Goal: Information Seeking & Learning: Find specific fact

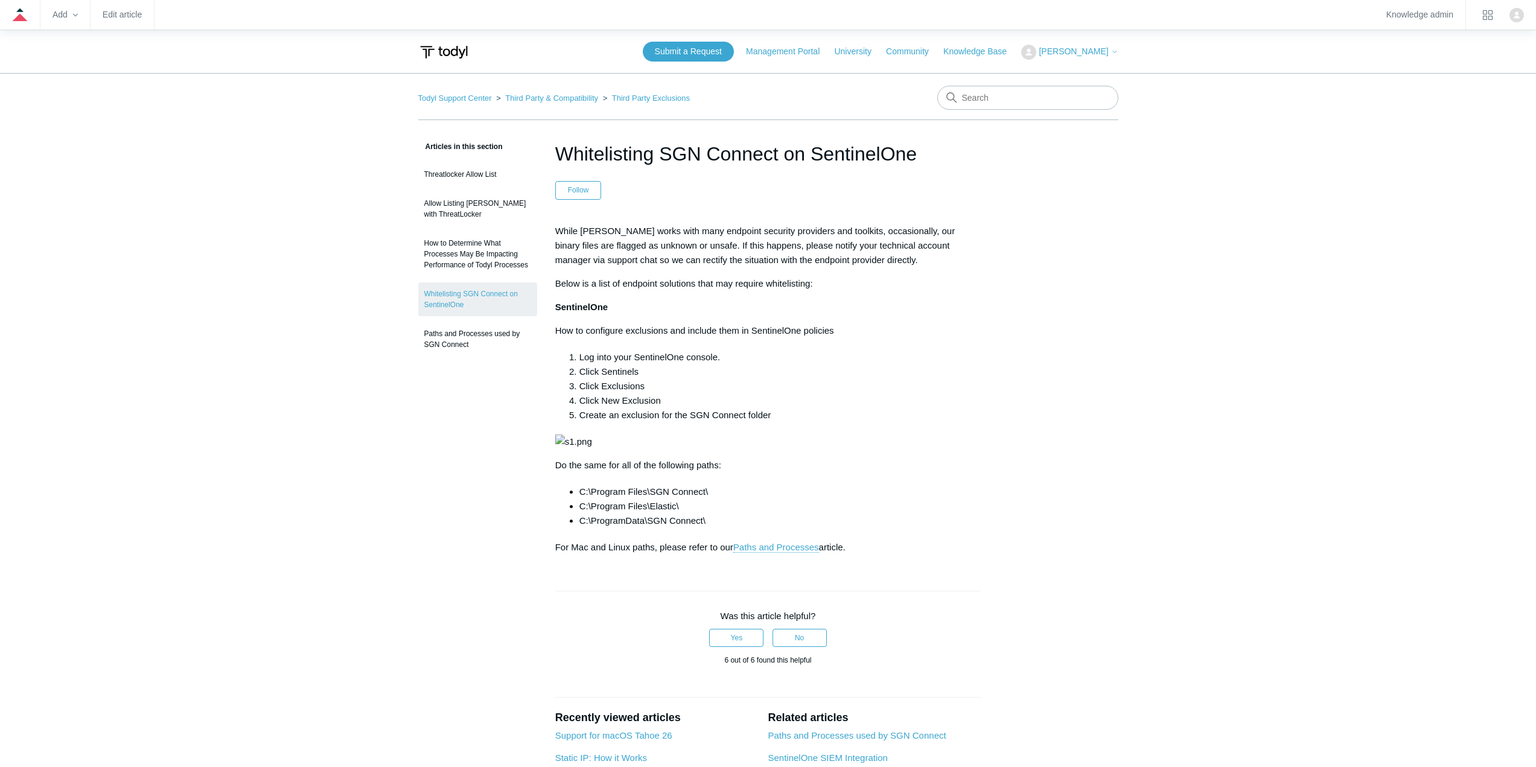
click at [298, 390] on main "Todyl Support Center Third Party & Compatibility Third Party Exclusions Article…" at bounding box center [768, 516] width 1536 height 887
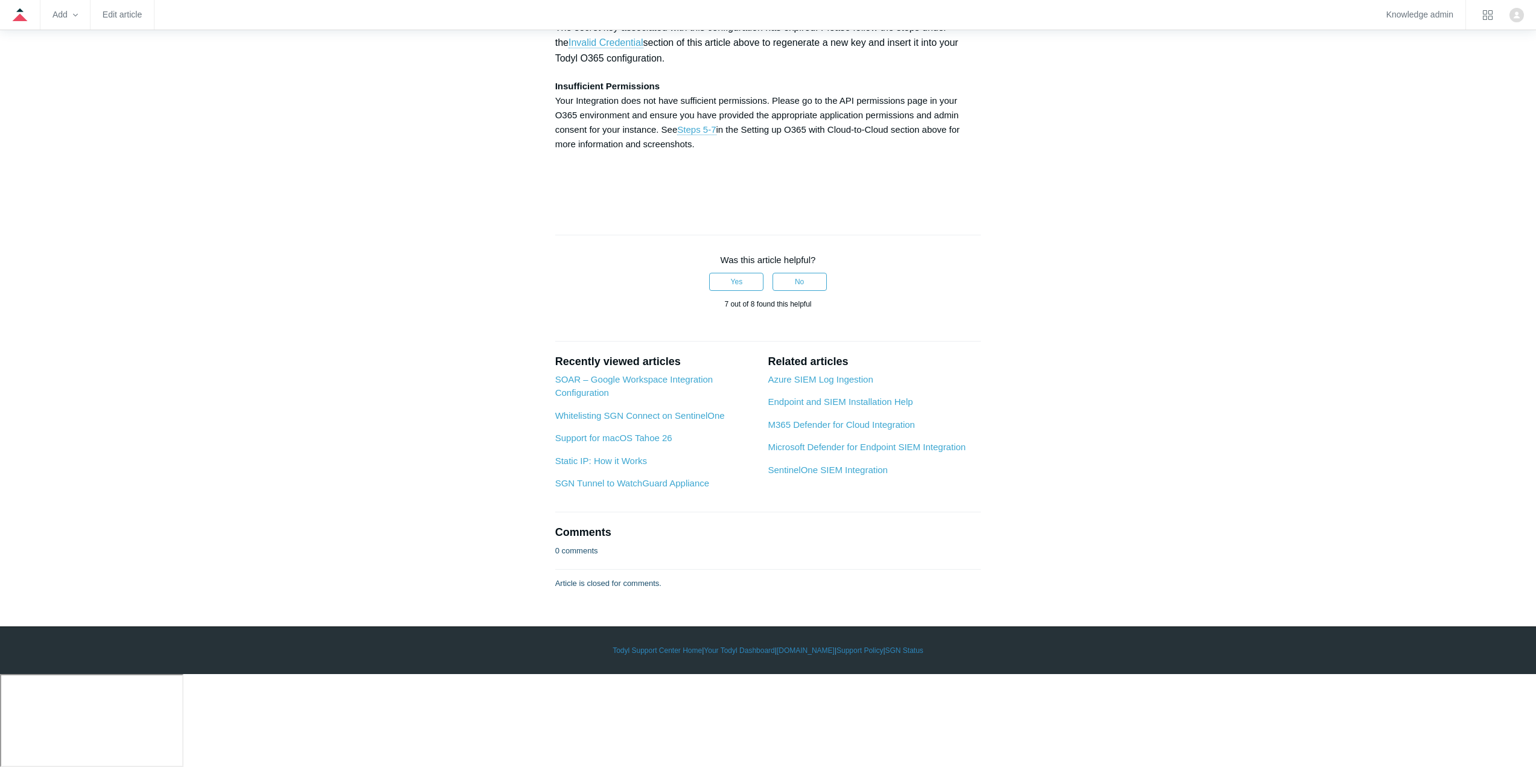
scroll to position [5070, 0]
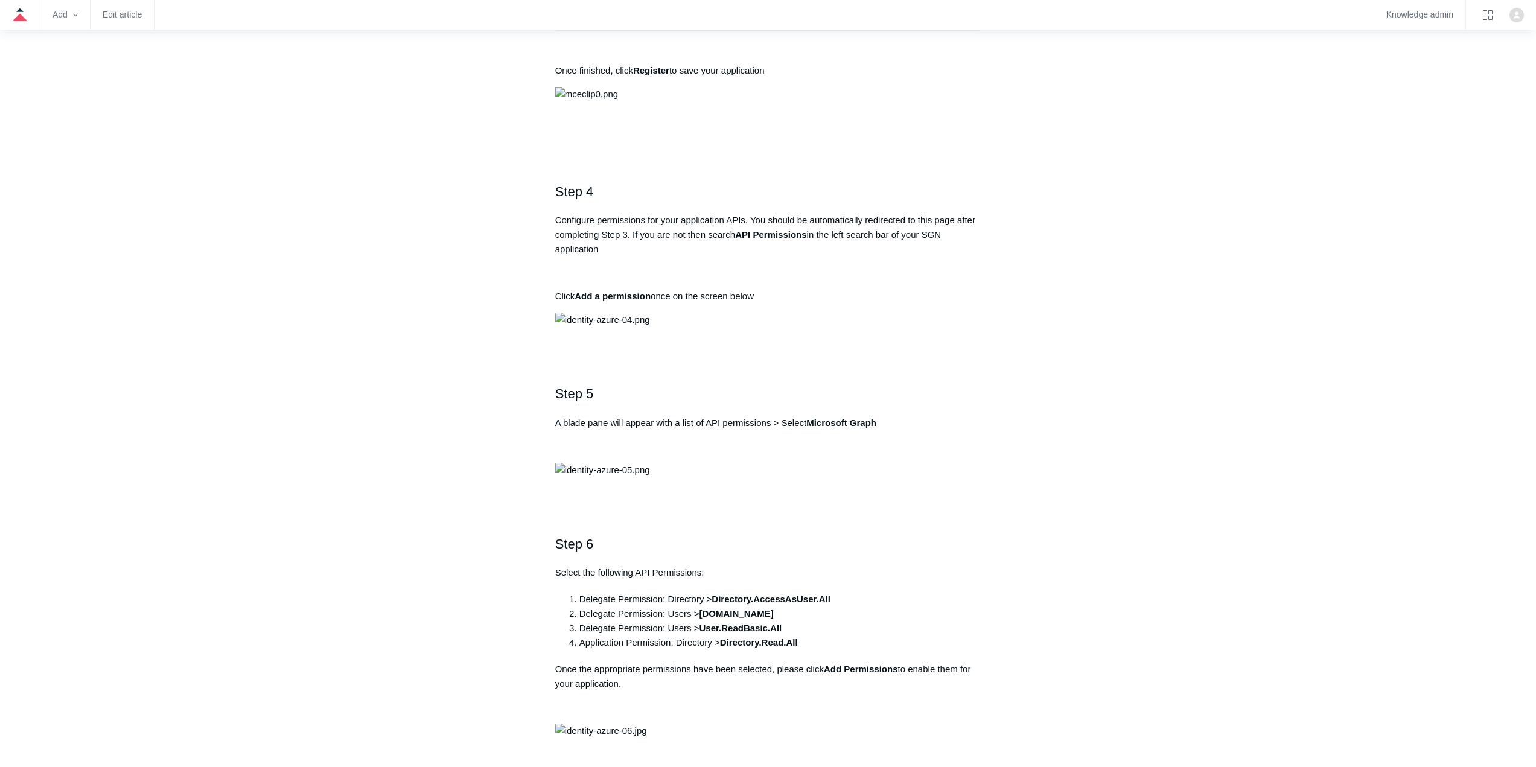
scroll to position [845, 0]
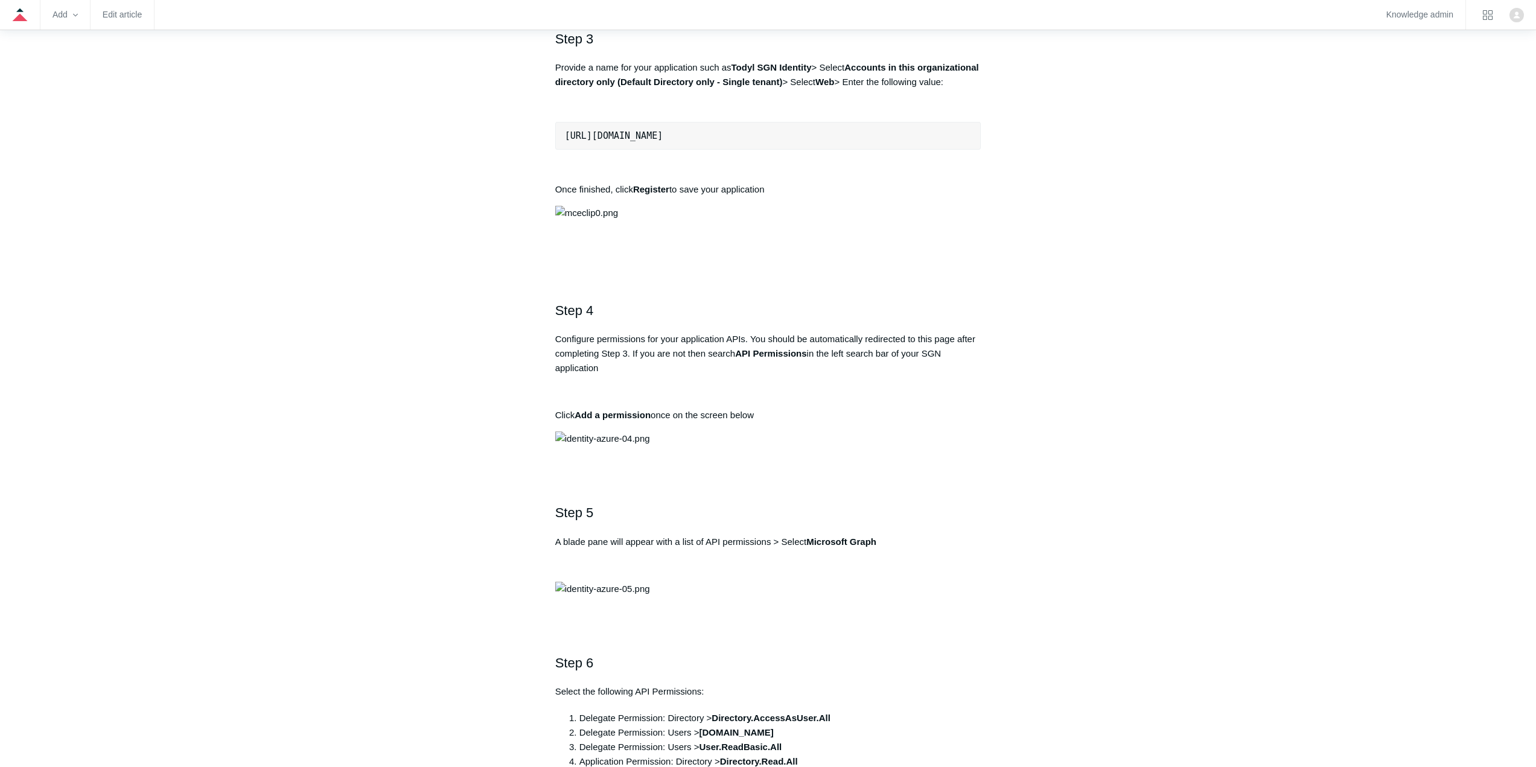
drag, startPoint x: 776, startPoint y: 543, endPoint x: 563, endPoint y: 550, distance: 212.6
click at [563, 150] on pre "https://auth.todyl.com/v1/login/callback" at bounding box center [768, 136] width 426 height 28
copy pre "https://auth.todyl.com/v1/login/callback"
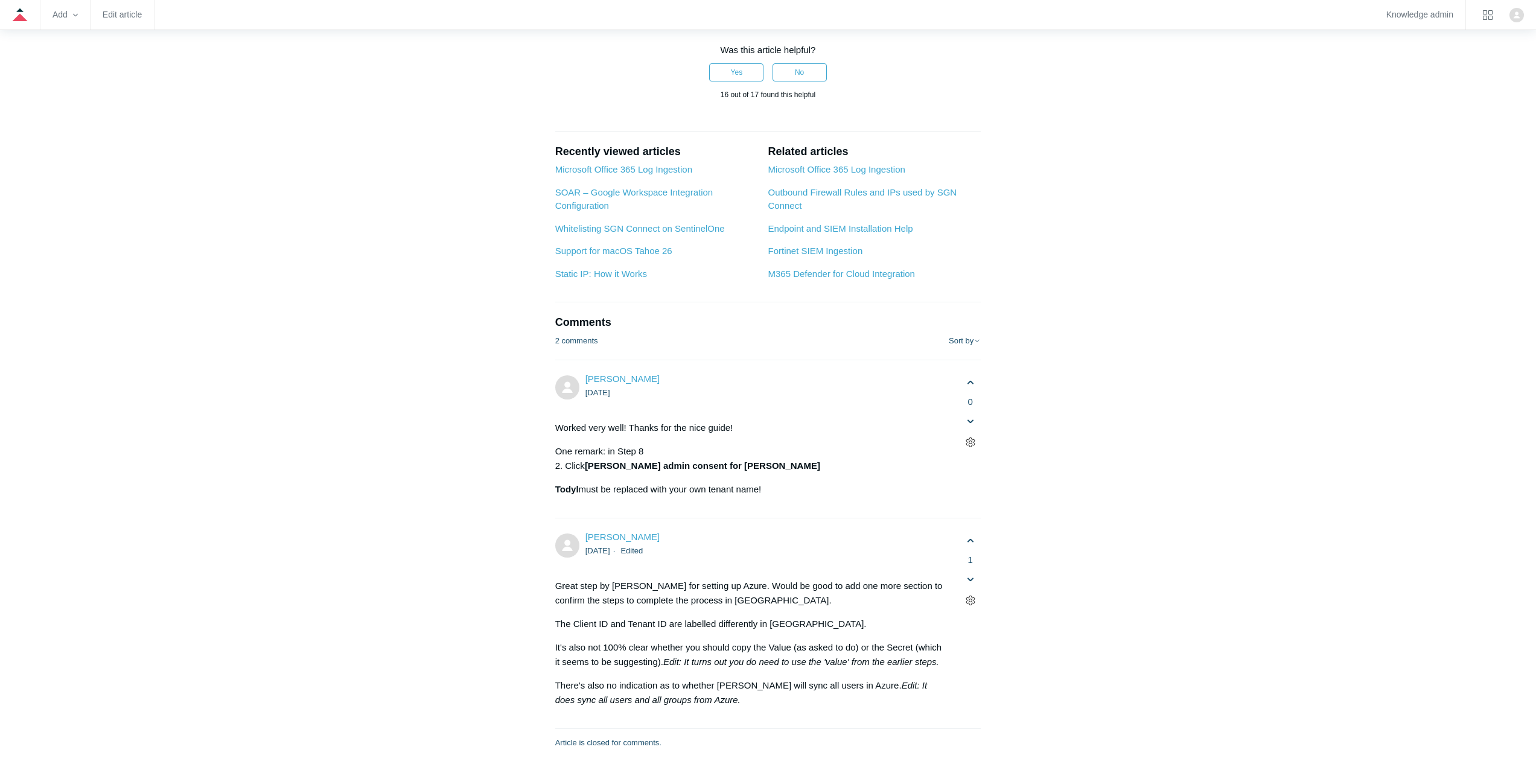
scroll to position [4164, 0]
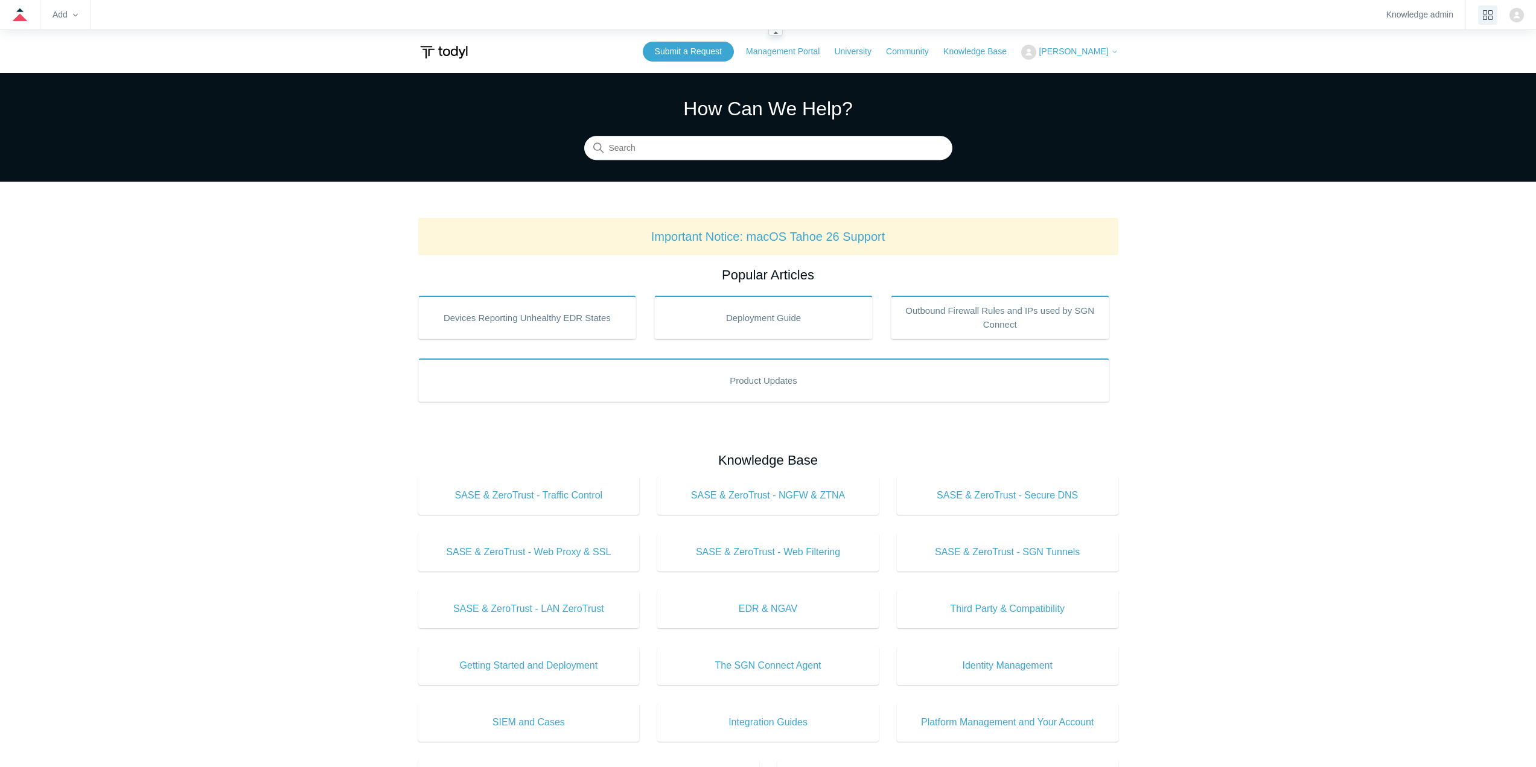
click at [1490, 15] on icon "product tray" at bounding box center [1488, 15] width 10 height 10
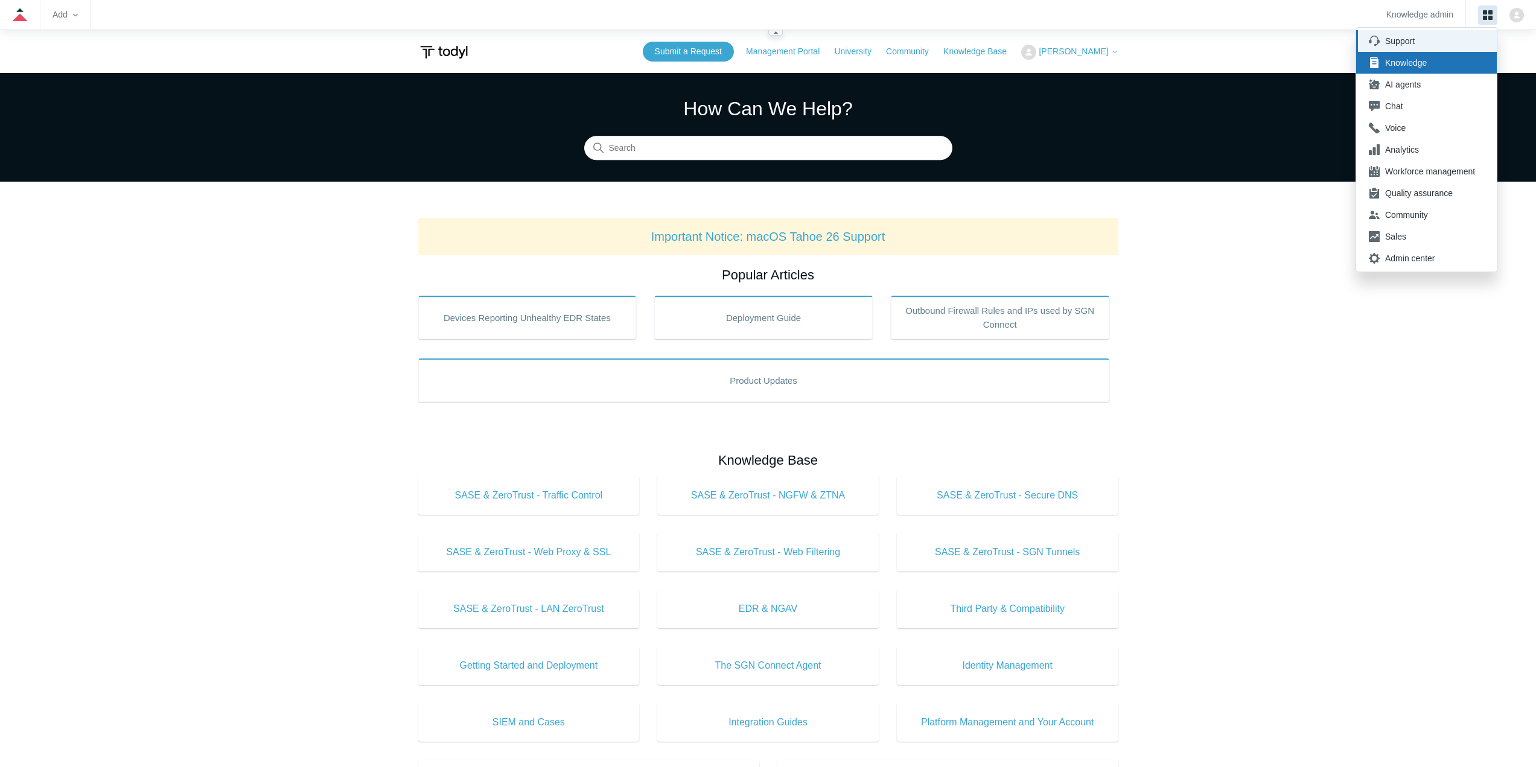
click at [1417, 42] on div "Support" at bounding box center [1430, 41] width 90 height 12
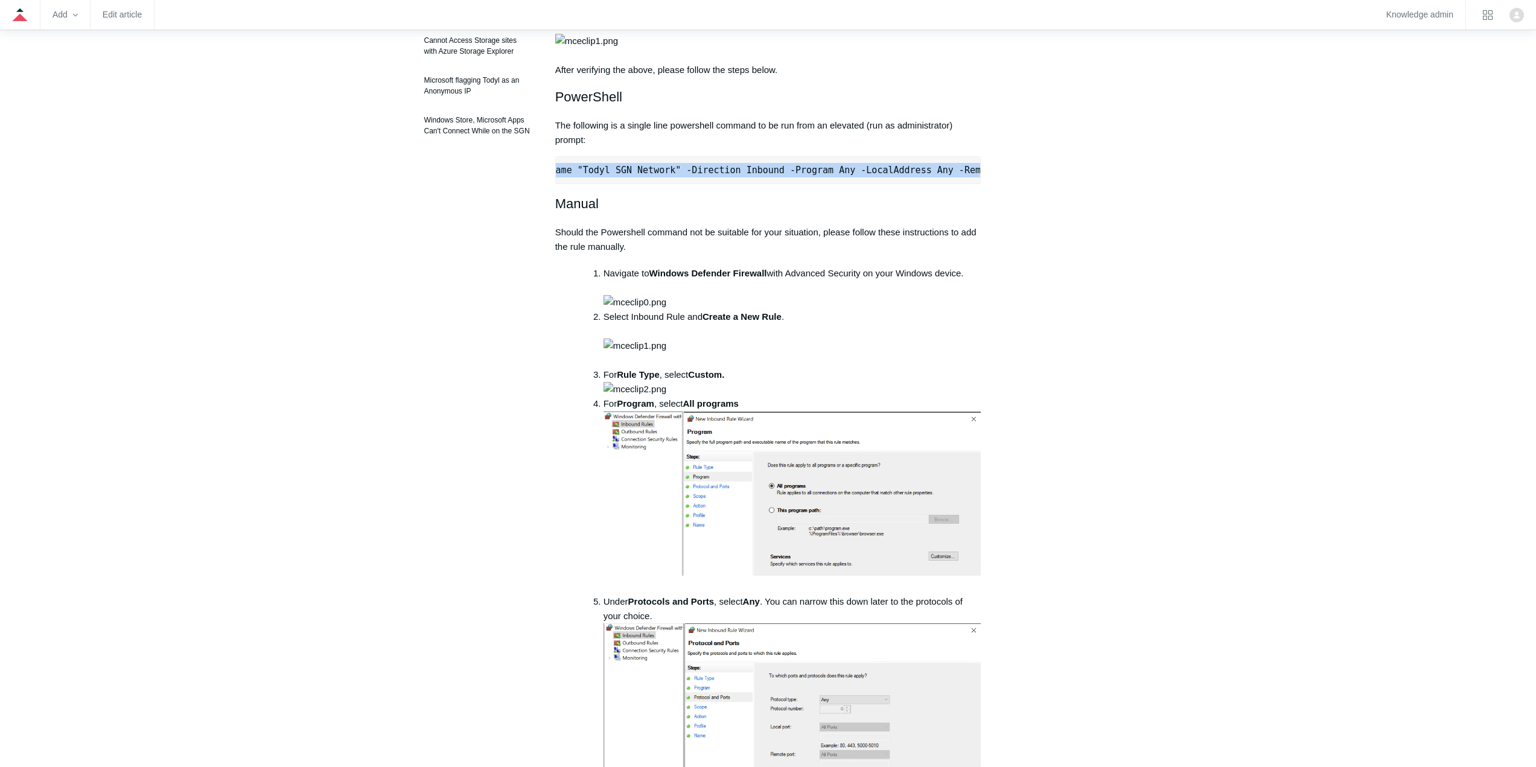
scroll to position [0, 380]
drag, startPoint x: 558, startPoint y: 214, endPoint x: 1011, endPoint y: 225, distance: 452.8
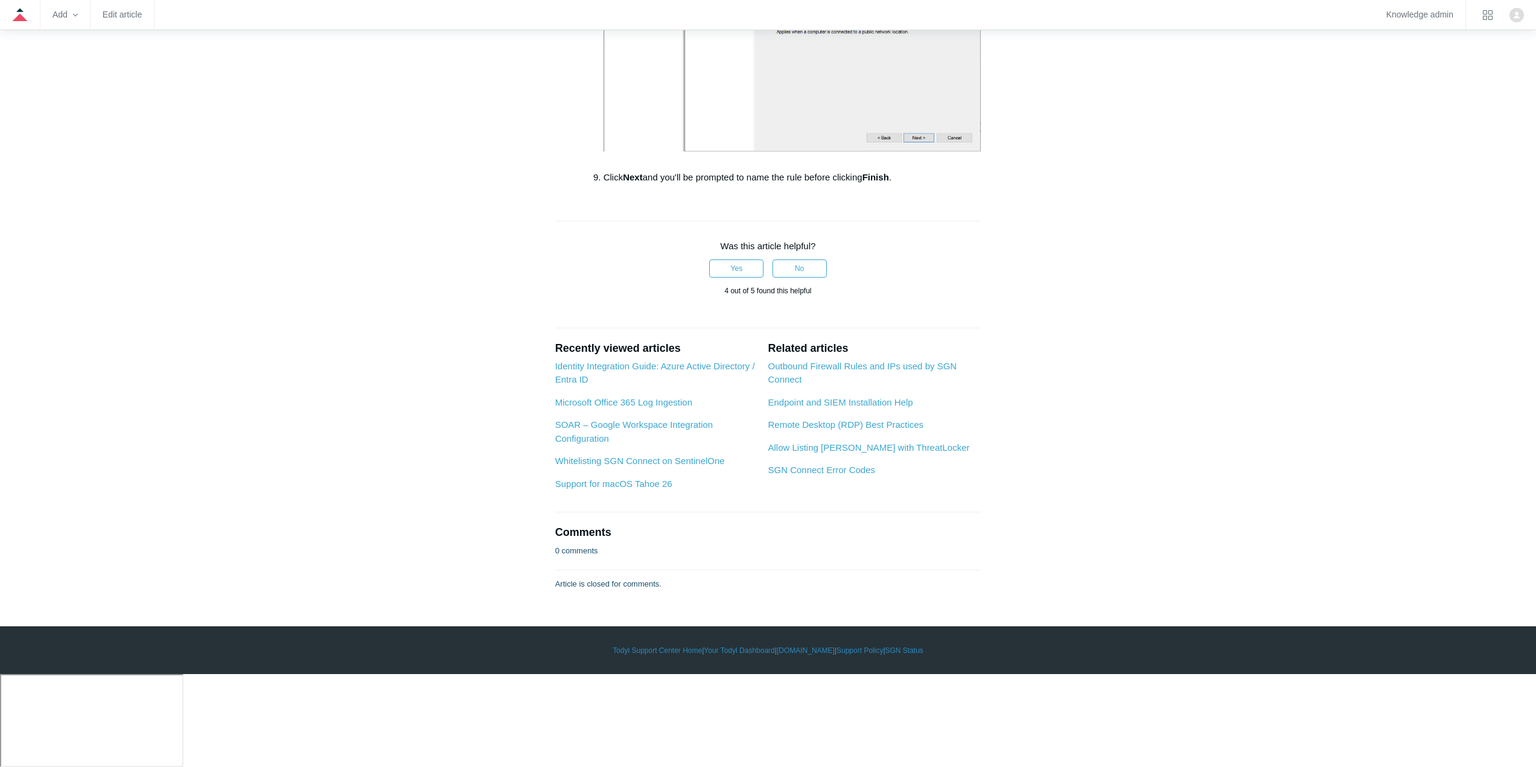
scroll to position [1755, 0]
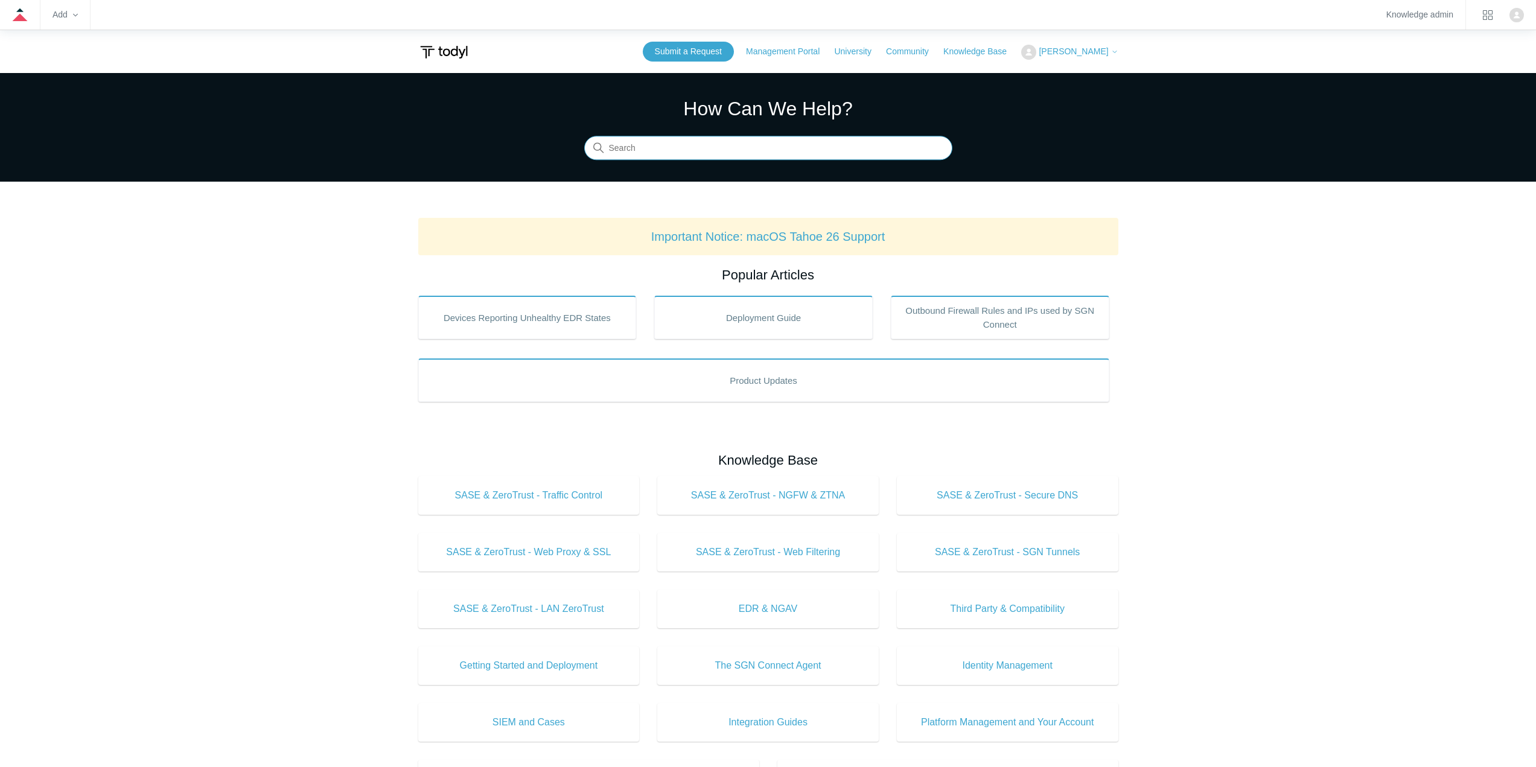
click at [762, 150] on input "Search" at bounding box center [768, 148] width 368 height 24
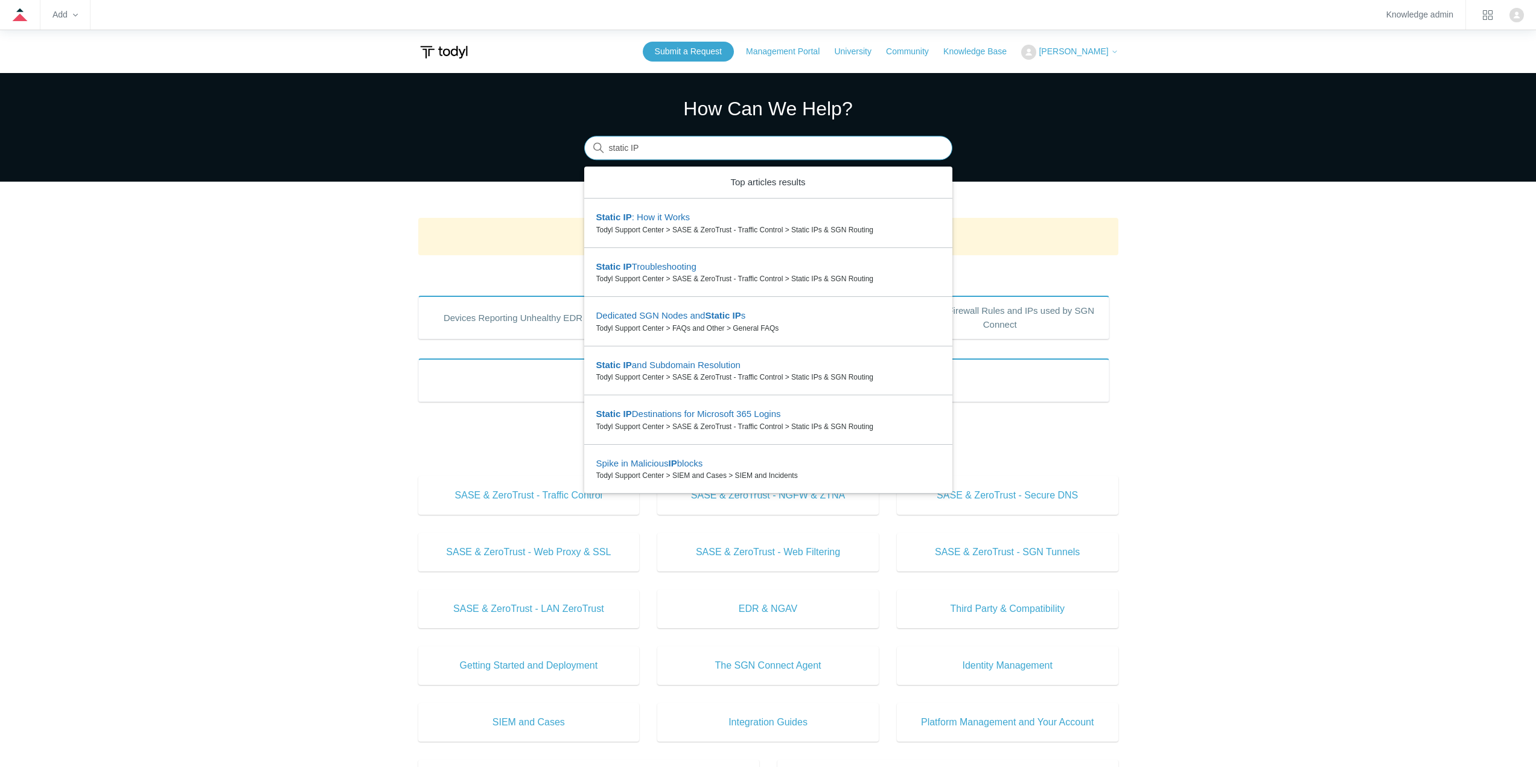
type input "static IP"
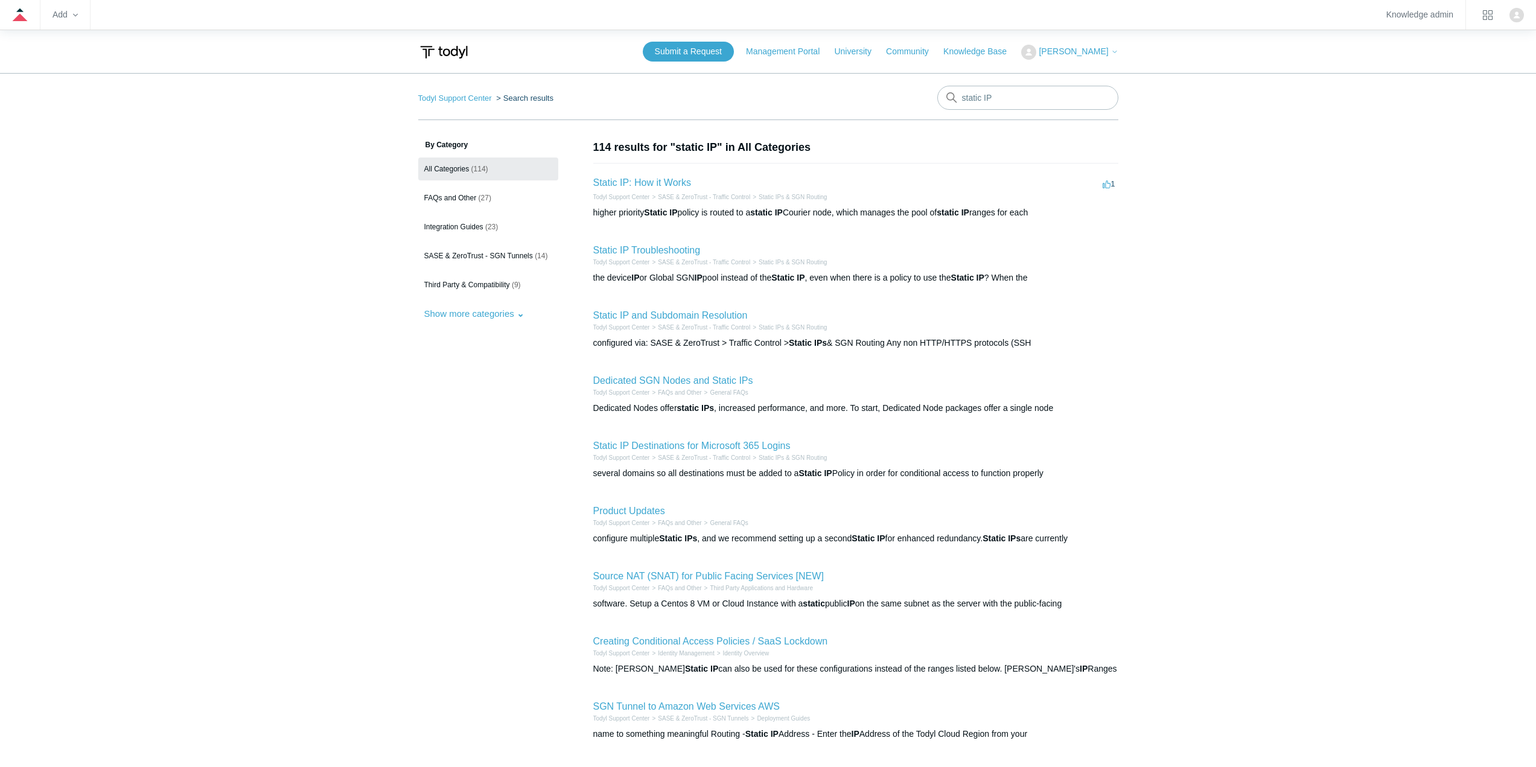
click at [683, 439] on h2 "Static IP Destinations for Microsoft 365 Logins" at bounding box center [691, 446] width 197 height 14
click at [676, 448] on link "Static IP Destinations for Microsoft 365 Logins" at bounding box center [691, 446] width 197 height 10
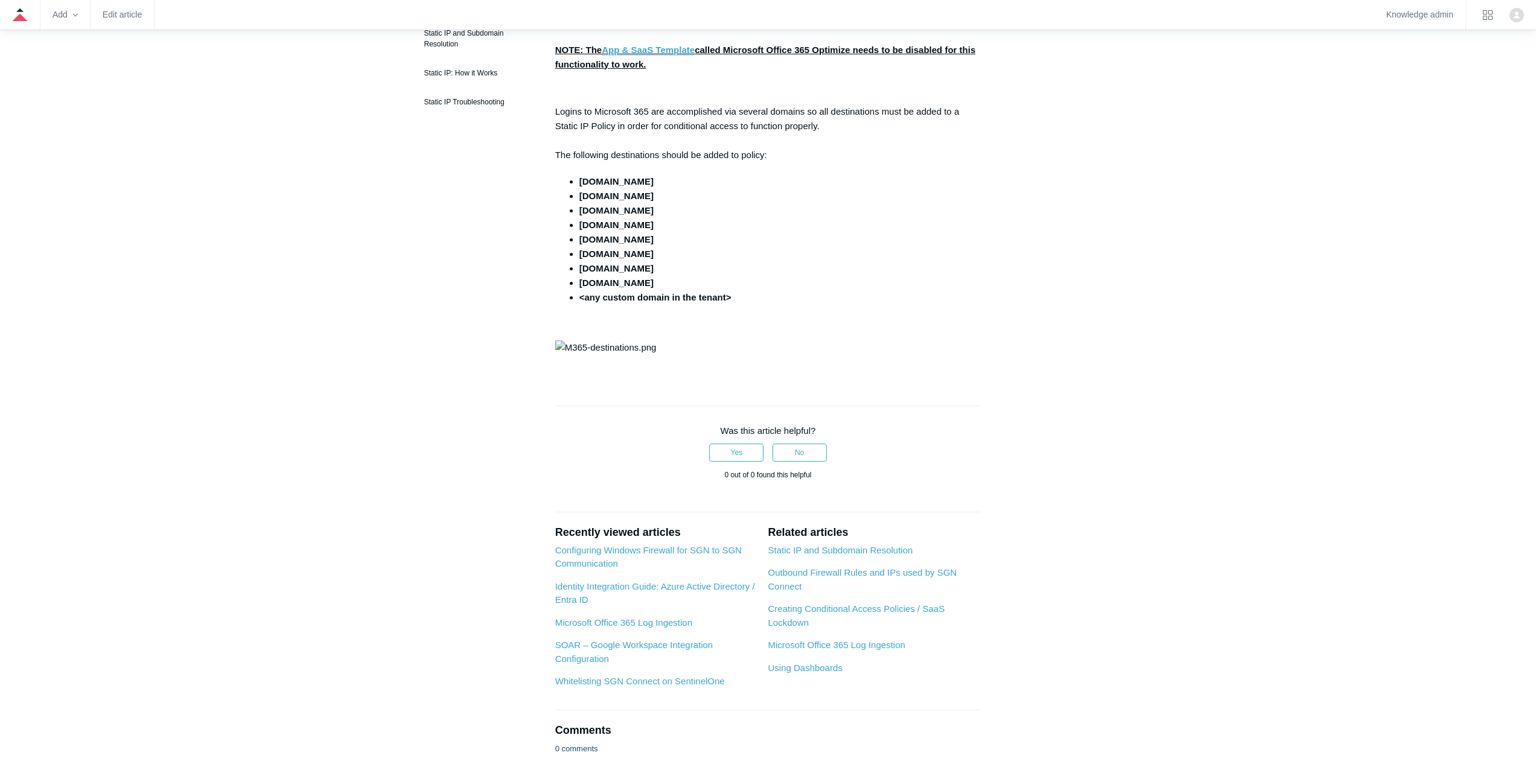
scroll to position [60, 0]
